Goal: Transaction & Acquisition: Subscribe to service/newsletter

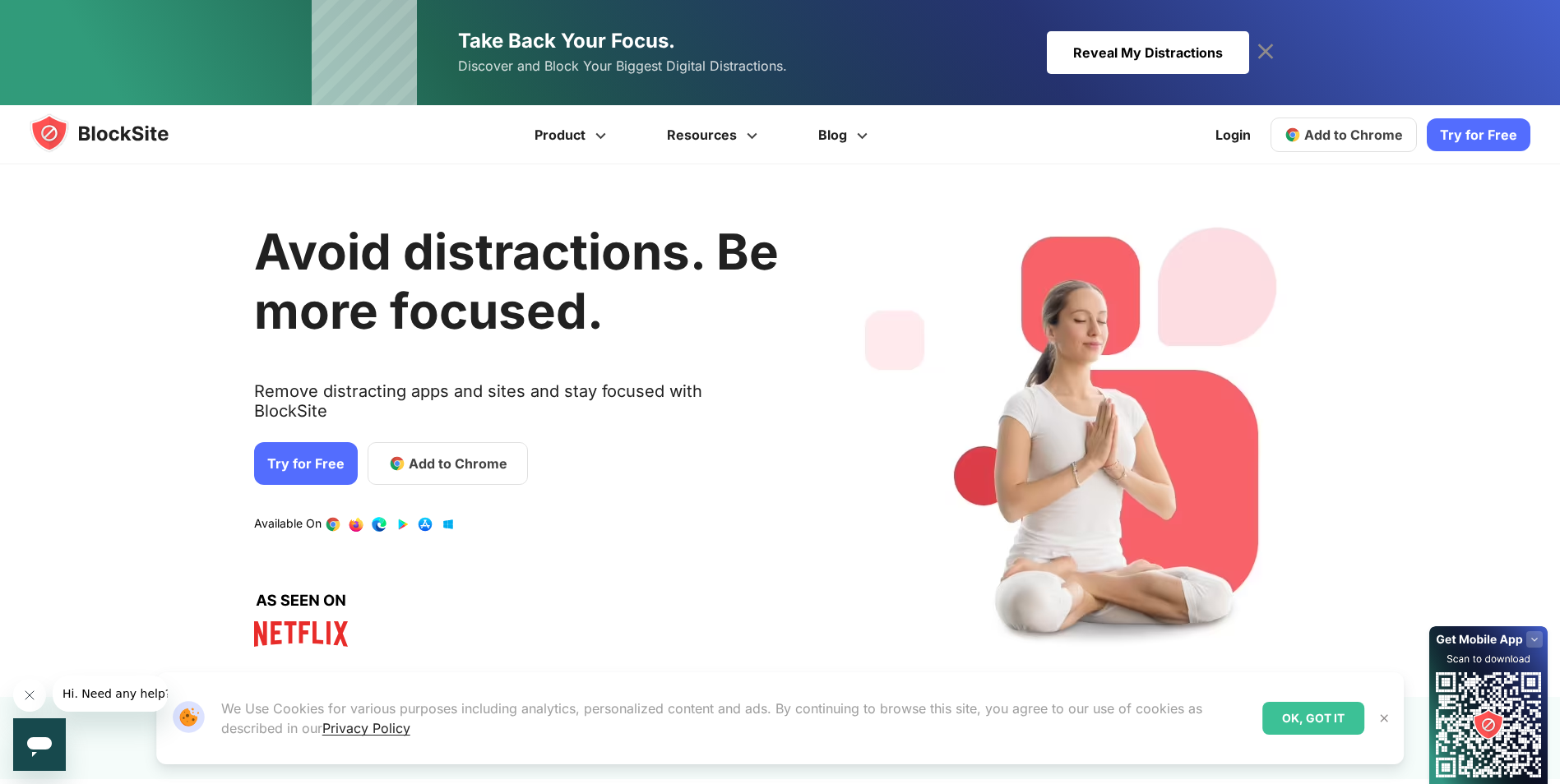
click at [263, 442] on link "Try for Free" at bounding box center [306, 463] width 104 height 43
click at [302, 445] on link "Try for Free" at bounding box center [306, 463] width 104 height 43
